Goal: Information Seeking & Learning: Learn about a topic

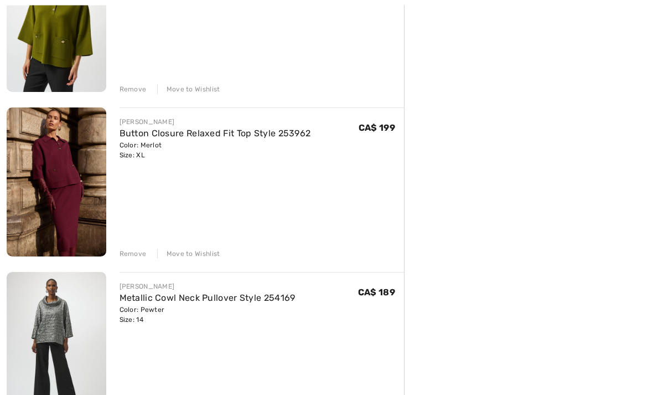
click at [133, 250] on div "Remove" at bounding box center [133, 254] width 27 height 10
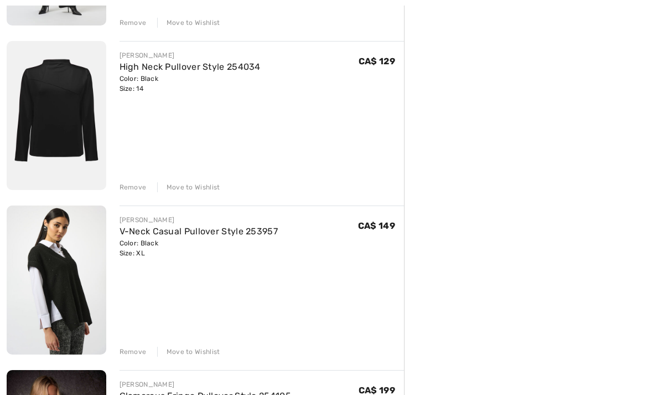
scroll to position [599, 0]
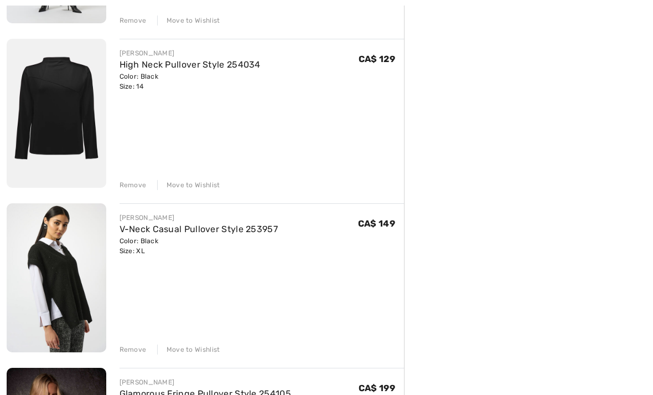
click at [135, 346] on div "Remove" at bounding box center [133, 349] width 27 height 10
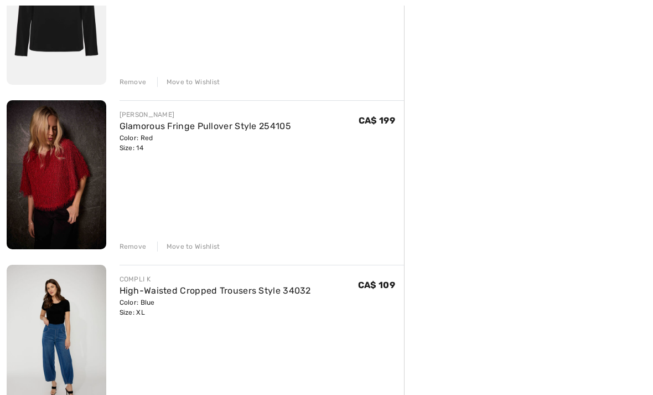
scroll to position [705, 0]
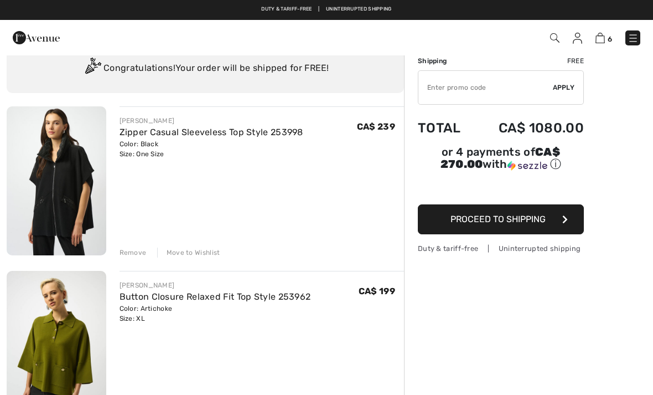
scroll to position [0, 0]
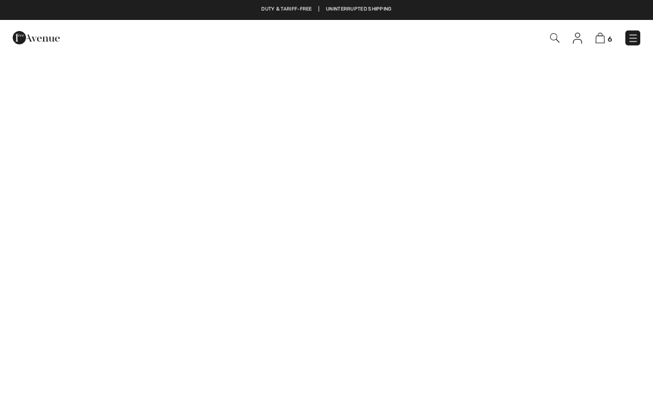
checkbox input "true"
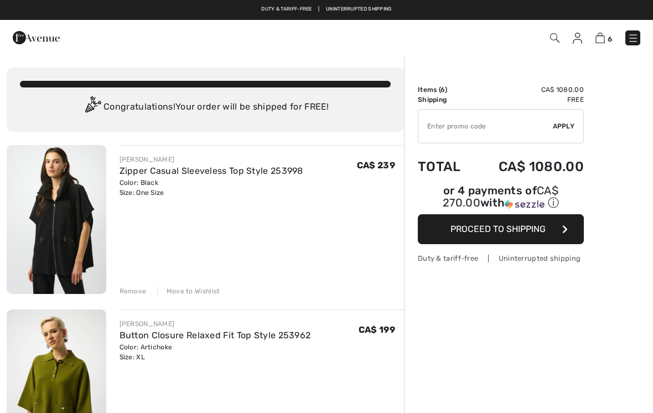
checkbox input "true"
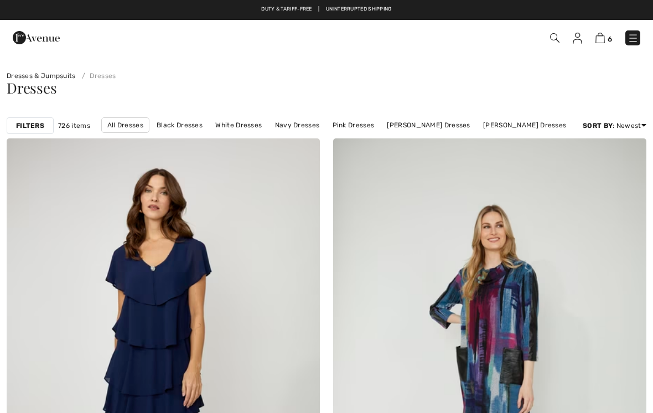
checkbox input "true"
click at [37, 128] on strong "Filters" at bounding box center [30, 126] width 28 height 10
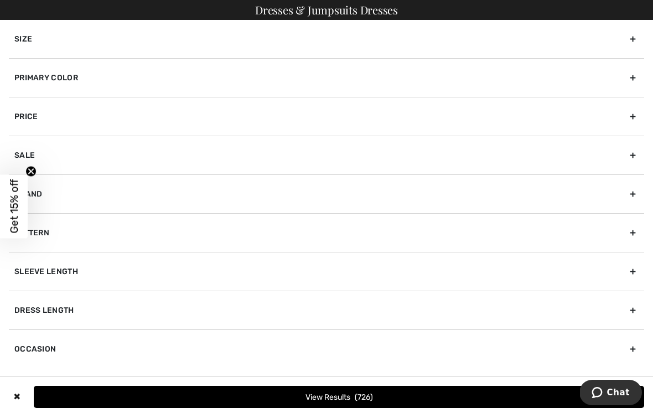
click at [633, 198] on div "Brand" at bounding box center [326, 193] width 635 height 39
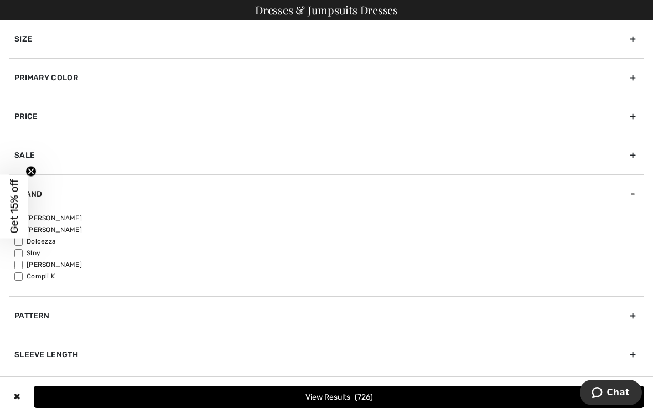
click at [33, 168] on circle "Close teaser" at bounding box center [31, 171] width 11 height 11
click at [20, 221] on input"] "[PERSON_NAME]" at bounding box center [18, 218] width 8 height 8
checkbox input"] "true"
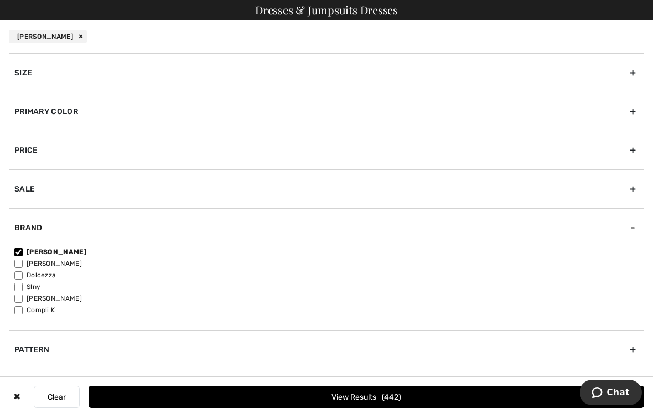
click at [23, 277] on input"] "Dolcezza" at bounding box center [18, 275] width 8 height 8
checkbox input"] "true"
click at [21, 312] on input"] "Compli K" at bounding box center [18, 310] width 8 height 8
checkbox input"] "true"
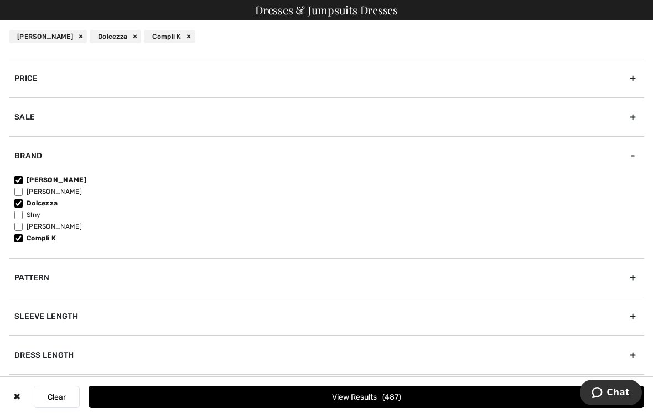
scroll to position [71, 0]
click at [267, 400] on button "View Results 487" at bounding box center [367, 397] width 556 height 22
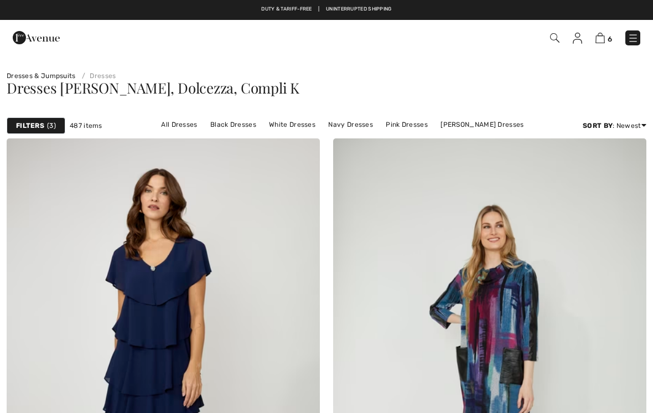
checkbox input "true"
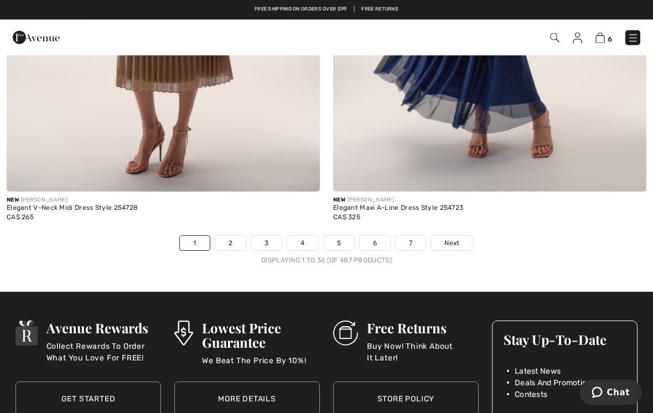
scroll to position [9424, 0]
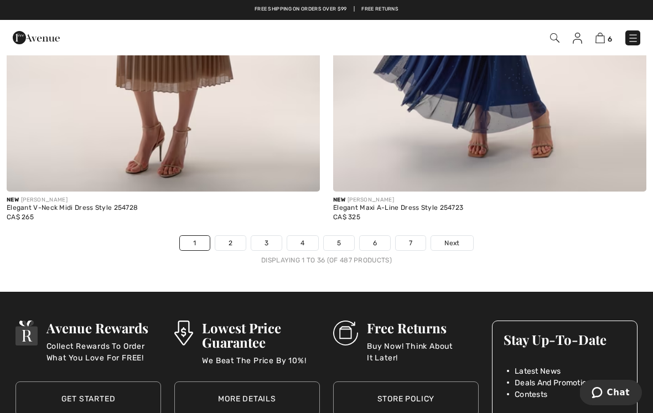
click at [228, 236] on link "2" at bounding box center [230, 243] width 30 height 14
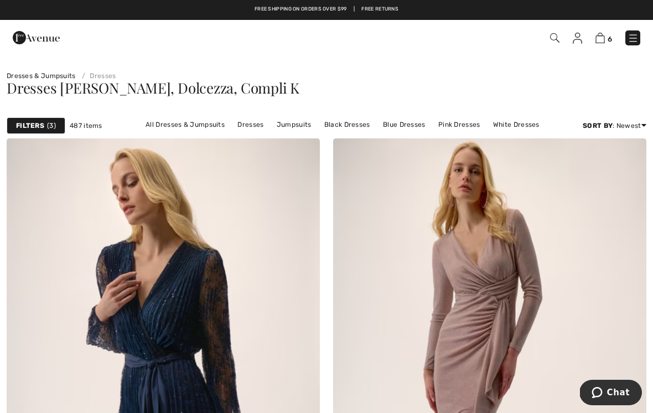
click at [55, 125] on span "3" at bounding box center [51, 126] width 9 height 10
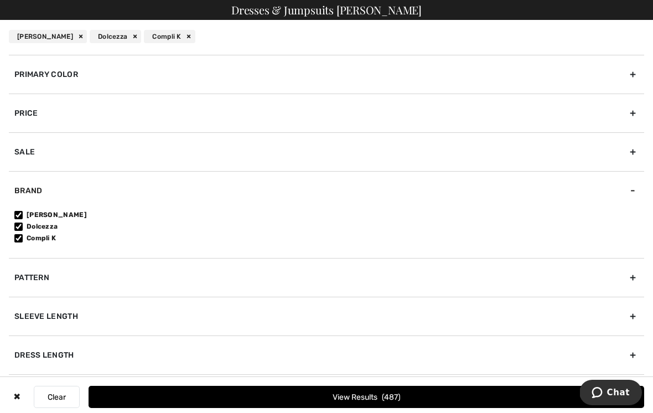
scroll to position [37, 0]
click at [66, 403] on button "Clear" at bounding box center [57, 397] width 46 height 22
click at [72, 394] on button "Clear" at bounding box center [57, 397] width 46 height 22
click at [68, 403] on button "Clear" at bounding box center [57, 397] width 46 height 22
click at [70, 392] on button "Clear" at bounding box center [57, 397] width 46 height 22
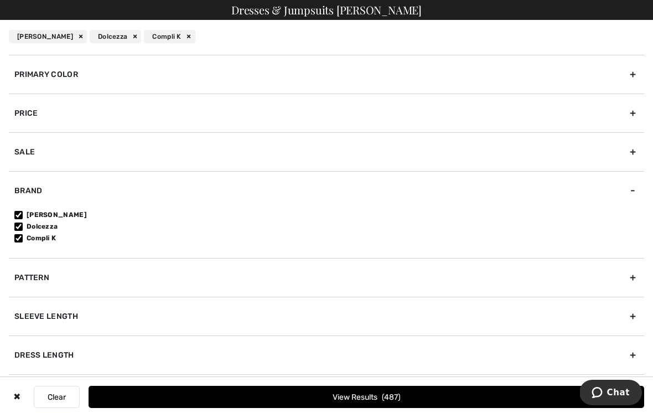
click at [56, 389] on button "Clear" at bounding box center [57, 397] width 46 height 22
click at [13, 394] on div "✖" at bounding box center [17, 397] width 16 height 22
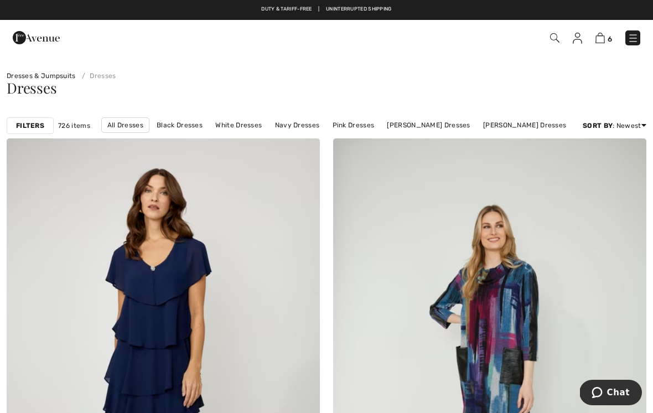
click at [554, 41] on img at bounding box center [554, 37] width 9 height 9
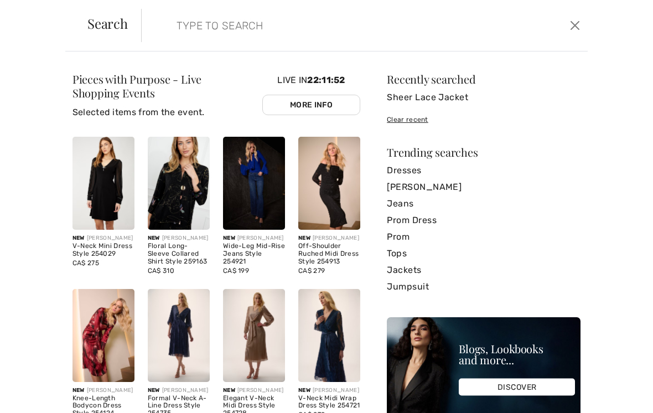
click at [413, 118] on div "Clear recent" at bounding box center [484, 120] width 194 height 10
click at [408, 124] on div "Clear recent" at bounding box center [484, 120] width 194 height 10
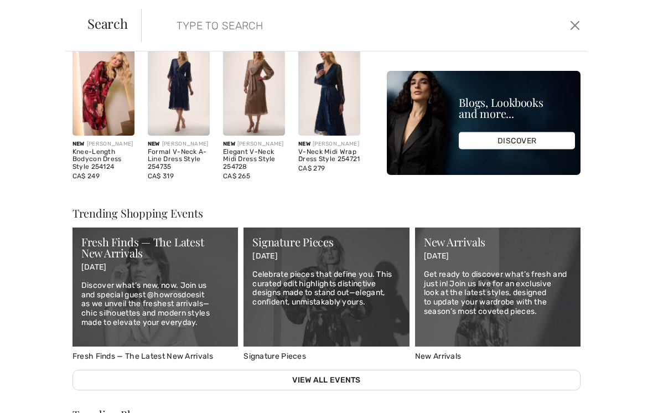
scroll to position [250, 0]
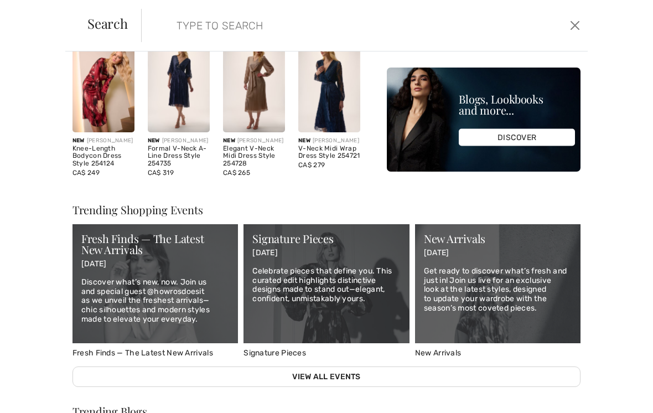
click at [139, 303] on p "Discover what’s new, now. Join us and special guest @howrosdoesit as we unveil …" at bounding box center [155, 301] width 148 height 46
click at [485, 275] on div "New Arrivals [DATE] Get ready to discover what’s fresh and just in! Join us liv…" at bounding box center [497, 279] width 165 height 110
click at [451, 258] on p "[DATE]" at bounding box center [498, 253] width 148 height 9
